Goal: Task Accomplishment & Management: Complete application form

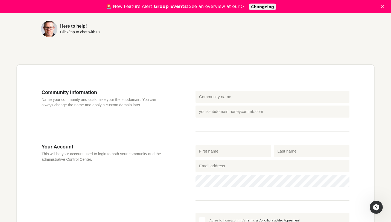
scroll to position [120, 0]
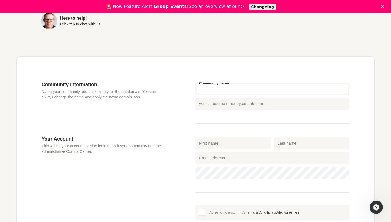
click at [231, 84] on input "Community name" at bounding box center [272, 89] width 154 height 12
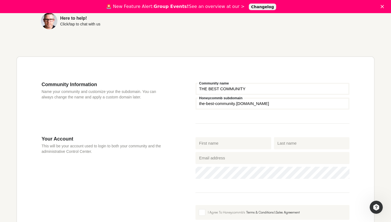
type input "THE BEST COMMUNITY"
click at [247, 122] on fieldset "THE BEST COMMUNITY Community name Honeycommb subdomain the-best-community .[DOM…" at bounding box center [272, 102] width 154 height 42
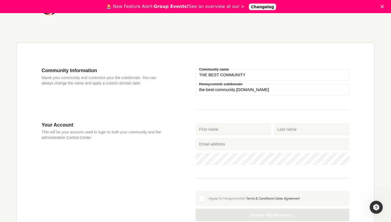
scroll to position [140, 0]
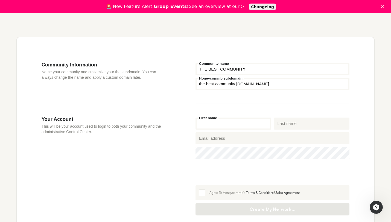
click at [247, 122] on input "First name" at bounding box center [233, 123] width 76 height 12
type input "Gajar"
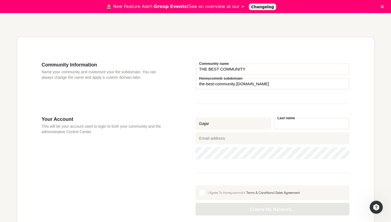
type input "[PERSON_NAME]"
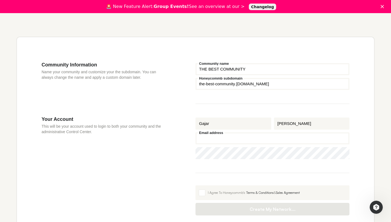
type input "[EMAIL_ADDRESS][DOMAIN_NAME]"
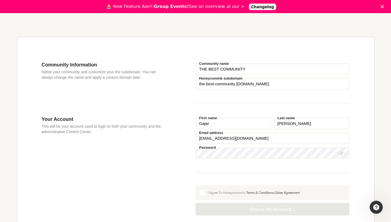
click at [248, 170] on fieldset "Gajar First name [PERSON_NAME] Last name [PERSON_NAME][EMAIL_ADDRESS][DOMAIN_NA…" at bounding box center [272, 144] width 154 height 57
click at [200, 194] on span at bounding box center [202, 192] width 7 height 7
click at [195, 185] on input "I Agree To Honeycommb's Terms & Conditions & Sales Agreement" at bounding box center [195, 185] width 0 height 0
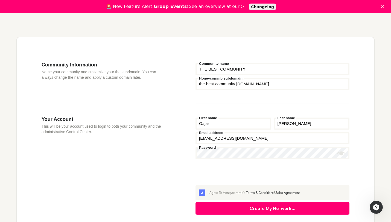
click at [220, 210] on button "Create My Network..." at bounding box center [272, 208] width 154 height 13
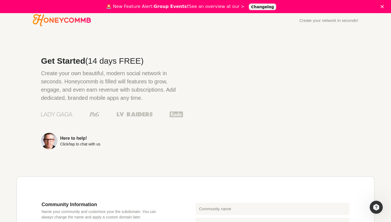
click at [386, 5] on div "Close" at bounding box center [382, 6] width 5 height 3
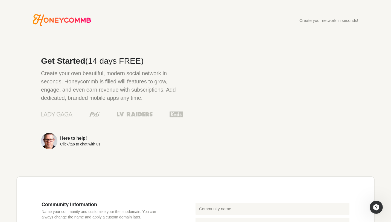
click at [70, 26] on icon "Honeycommb" at bounding box center [62, 20] width 58 height 12
click at [79, 18] on icon "Honeycommb" at bounding box center [62, 20] width 58 height 12
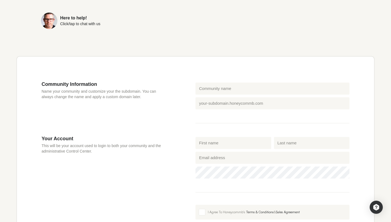
scroll to position [199, 0]
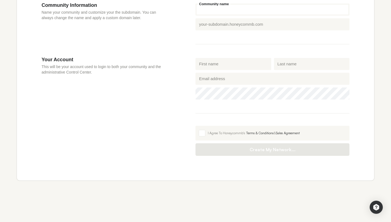
click at [229, 10] on input "Community name" at bounding box center [272, 10] width 154 height 12
type input "THE BEST COMMUNITY"
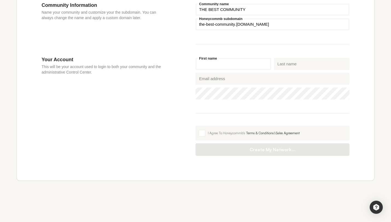
click at [235, 64] on input "First name" at bounding box center [233, 64] width 76 height 12
type input "Gajar"
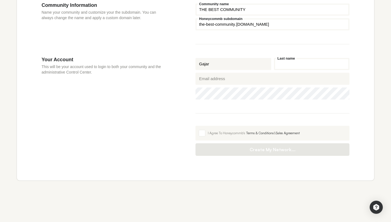
type input "[PERSON_NAME]"
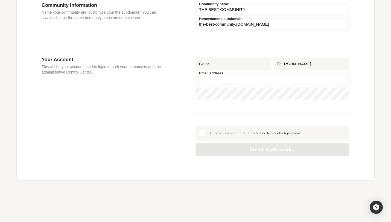
type input "[EMAIL_ADDRESS][DOMAIN_NAME]"
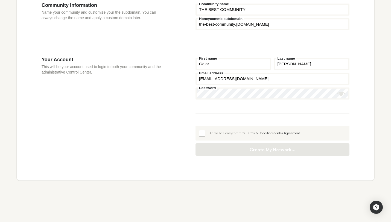
click at [206, 132] on label "I Agree To Honeycommb's Terms & Conditions & Sales Agreement" at bounding box center [272, 133] width 154 height 15
click at [195, 126] on input "I Agree To Honeycommb's Terms & Conditions & Sales Agreement" at bounding box center [195, 126] width 0 height 0
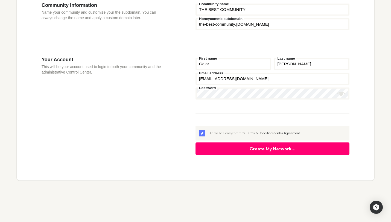
click at [219, 144] on button "Create My Network..." at bounding box center [272, 148] width 154 height 13
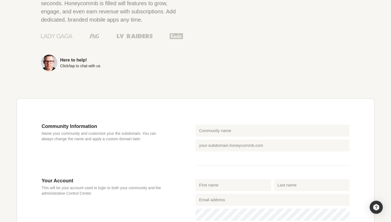
scroll to position [199, 0]
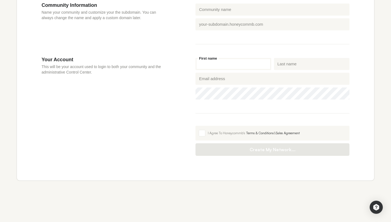
click at [201, 68] on input "First name" at bounding box center [233, 64] width 76 height 12
type input "Gajar"
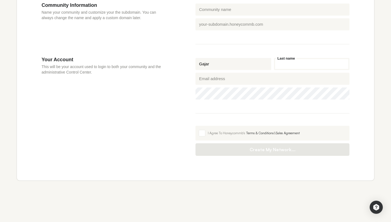
type input "[PERSON_NAME]"
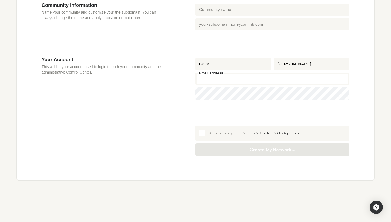
type input "[EMAIL_ADDRESS][DOMAIN_NAME]"
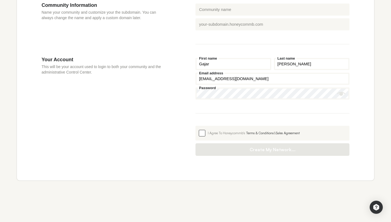
click at [205, 133] on span at bounding box center [202, 133] width 7 height 7
click at [195, 126] on input "I Agree To Honeycommb's Terms & Conditions & Sales Agreement" at bounding box center [195, 126] width 0 height 0
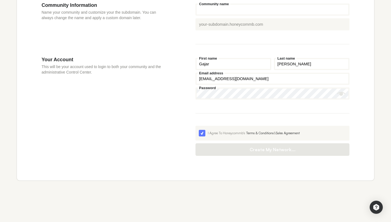
click at [230, 12] on input "Community name" at bounding box center [272, 10] width 154 height 12
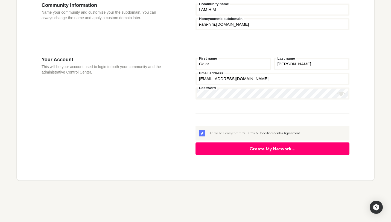
type input "I AM HIM"
click at [260, 151] on button "Create My Network..." at bounding box center [272, 148] width 154 height 13
